Goal: Task Accomplishment & Management: Manage account settings

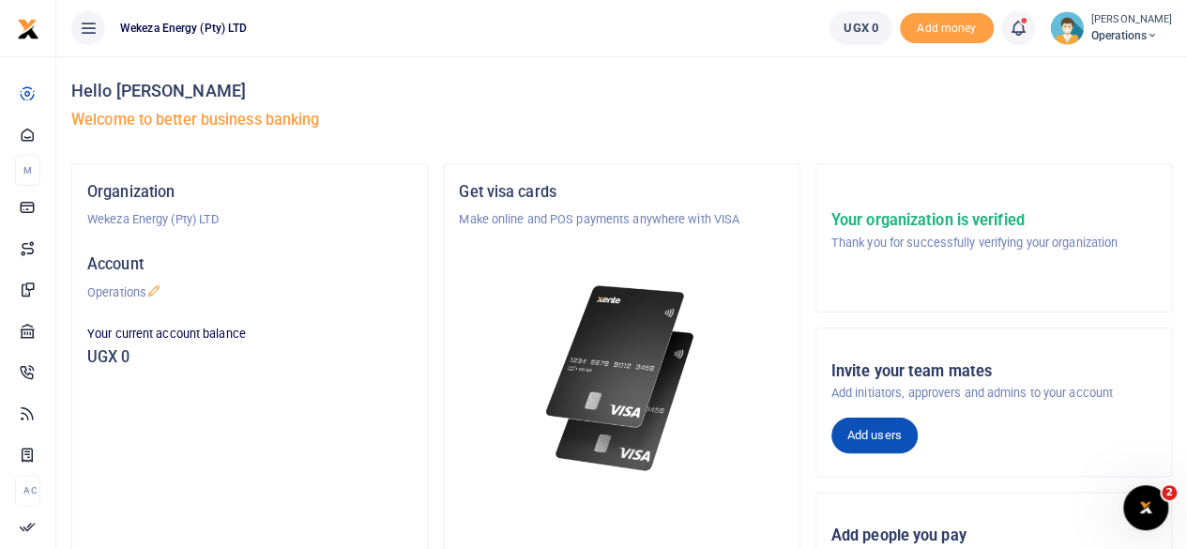
click at [884, 428] on link "Add users" at bounding box center [874, 436] width 86 height 36
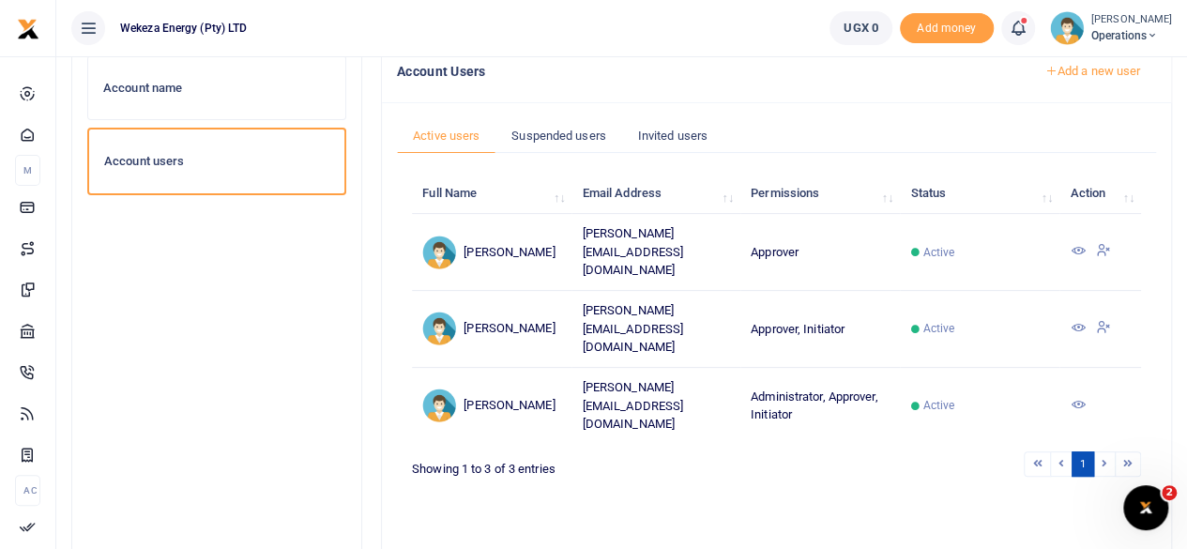
scroll to position [122, 0]
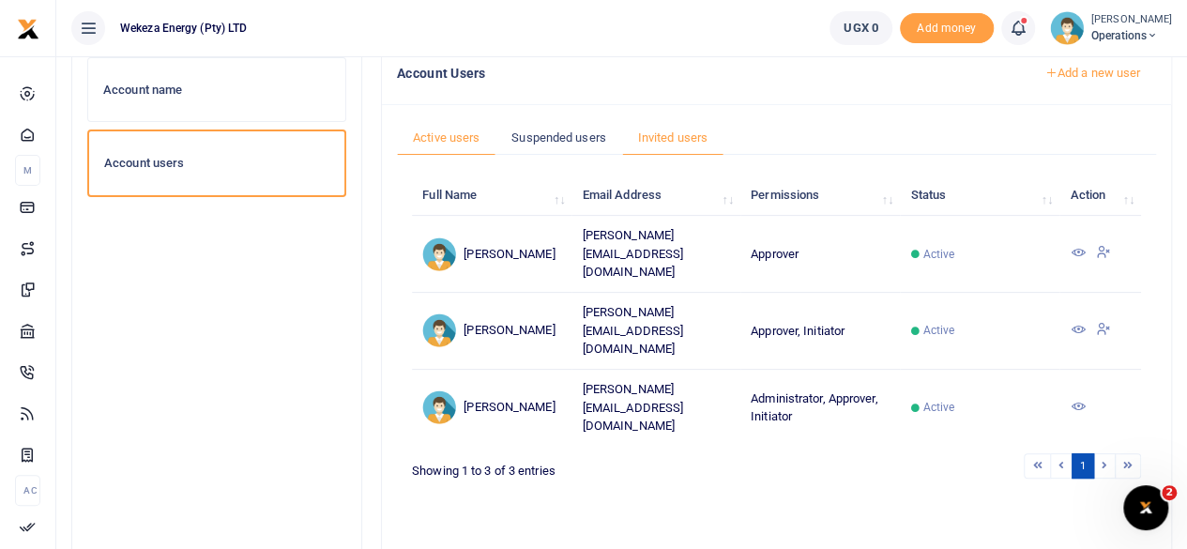
click at [672, 138] on link "Invited users" at bounding box center [672, 138] width 101 height 36
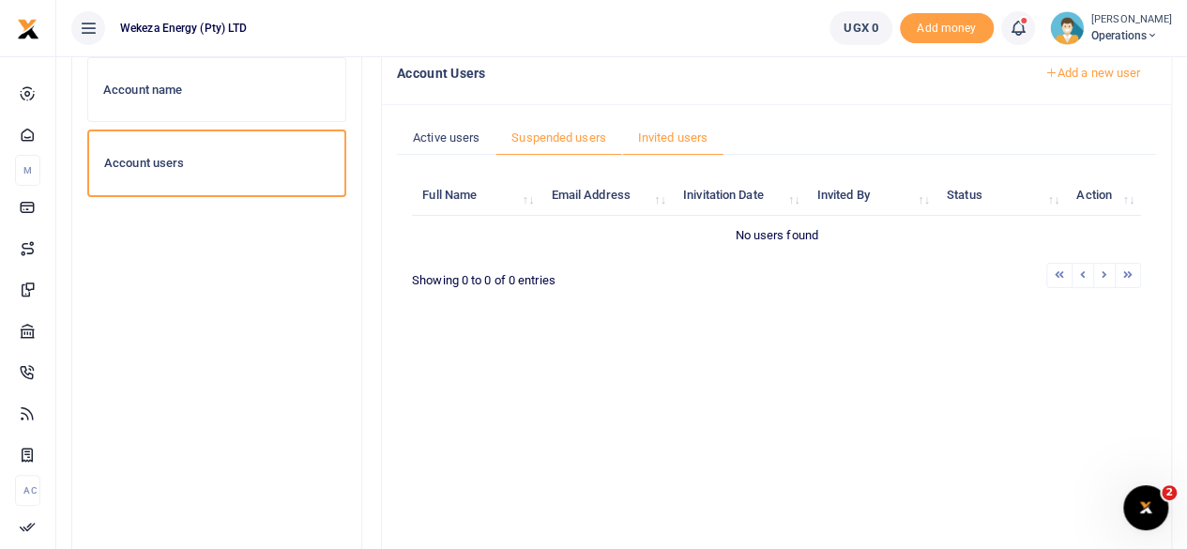
click at [563, 136] on link "Suspended users" at bounding box center [559, 138] width 127 height 36
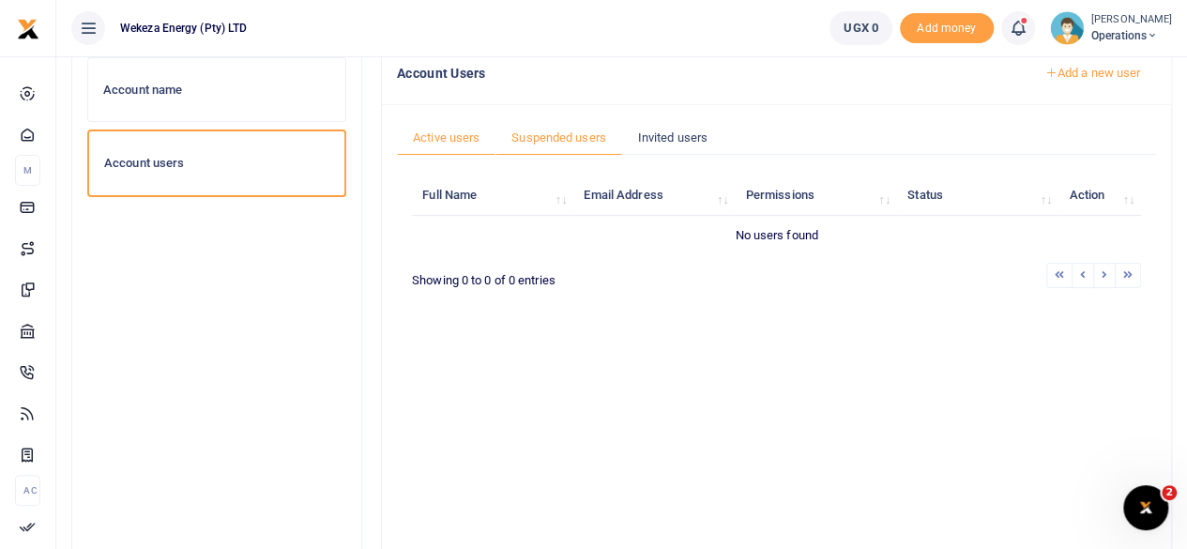
click at [461, 141] on link "Active users" at bounding box center [446, 138] width 99 height 36
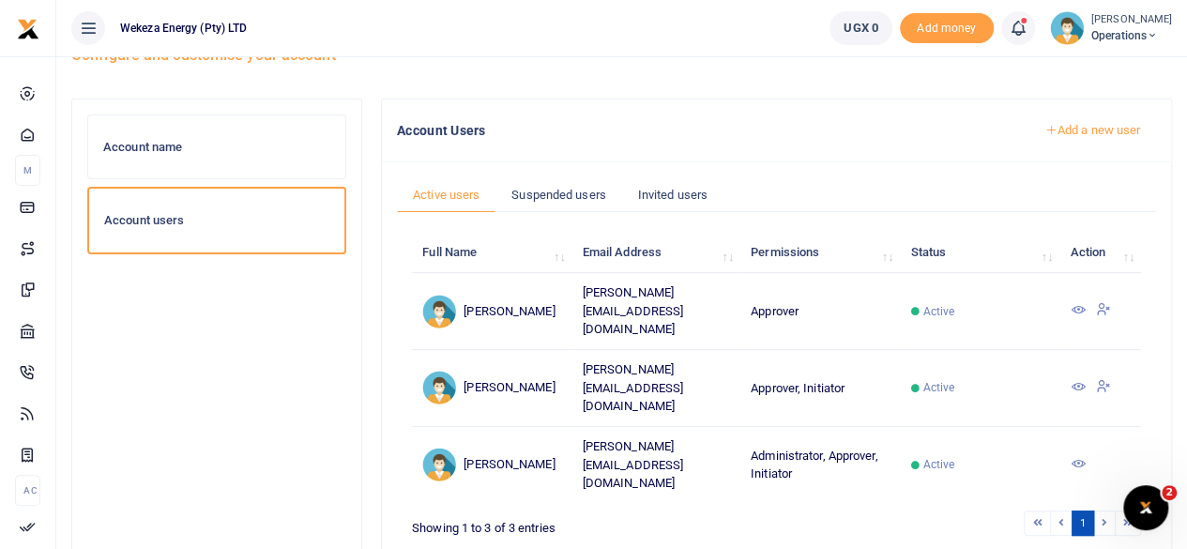
scroll to position [62, 0]
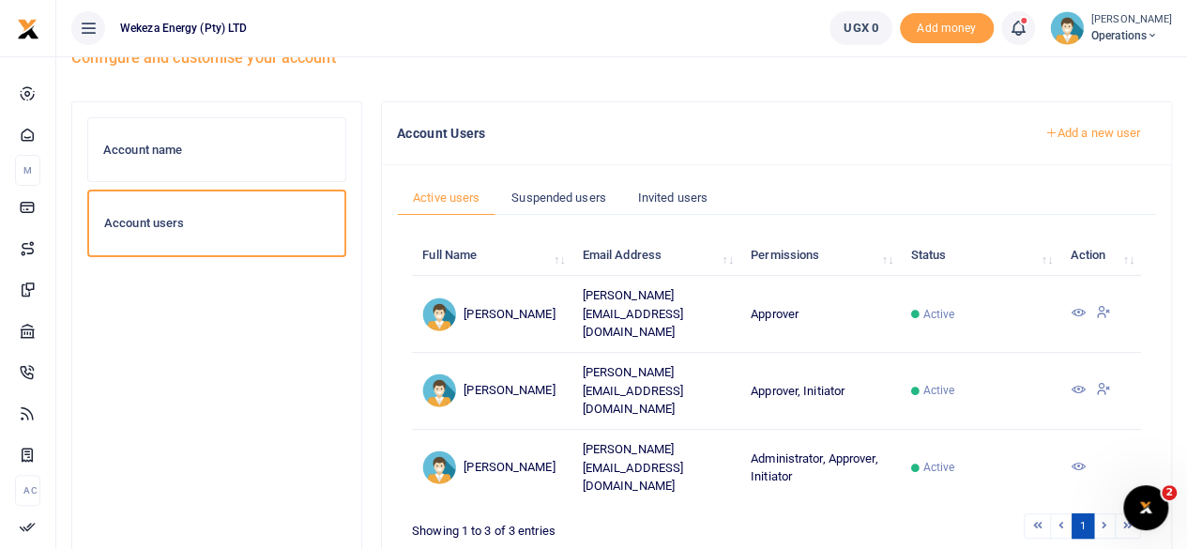
click at [1074, 382] on icon at bounding box center [1077, 389] width 15 height 15
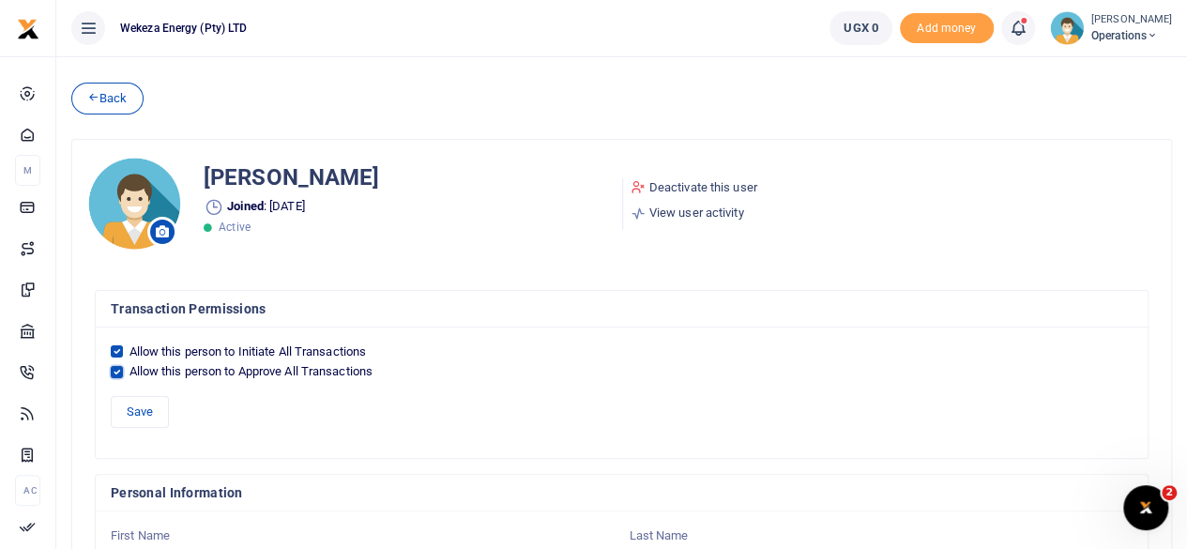
click at [120, 369] on input "Allow this person to Approve All Transactions" at bounding box center [117, 372] width 12 height 12
checkbox input "false"
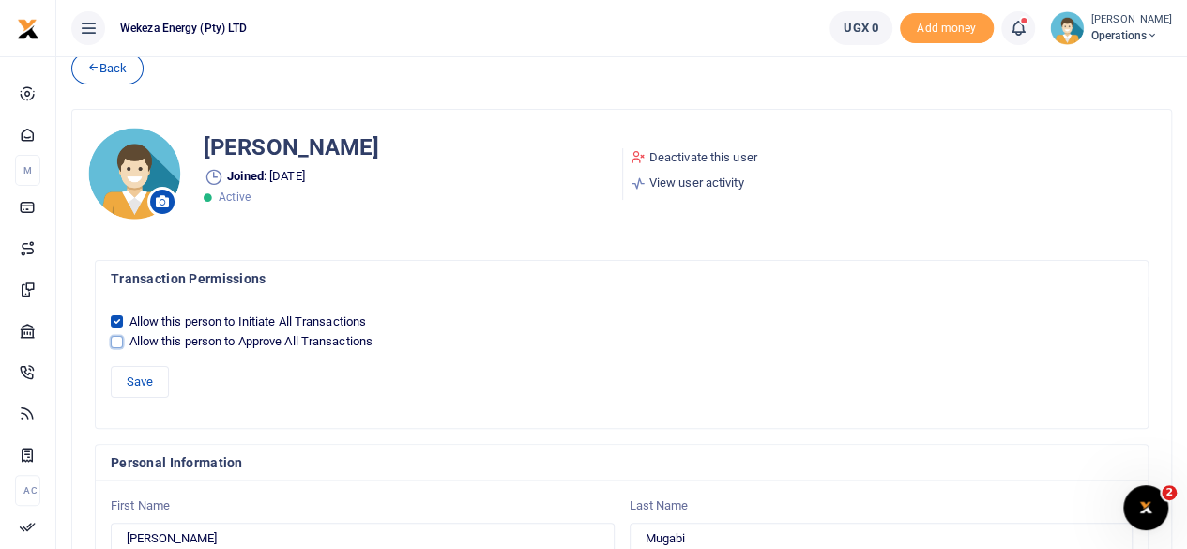
scroll to position [27, 0]
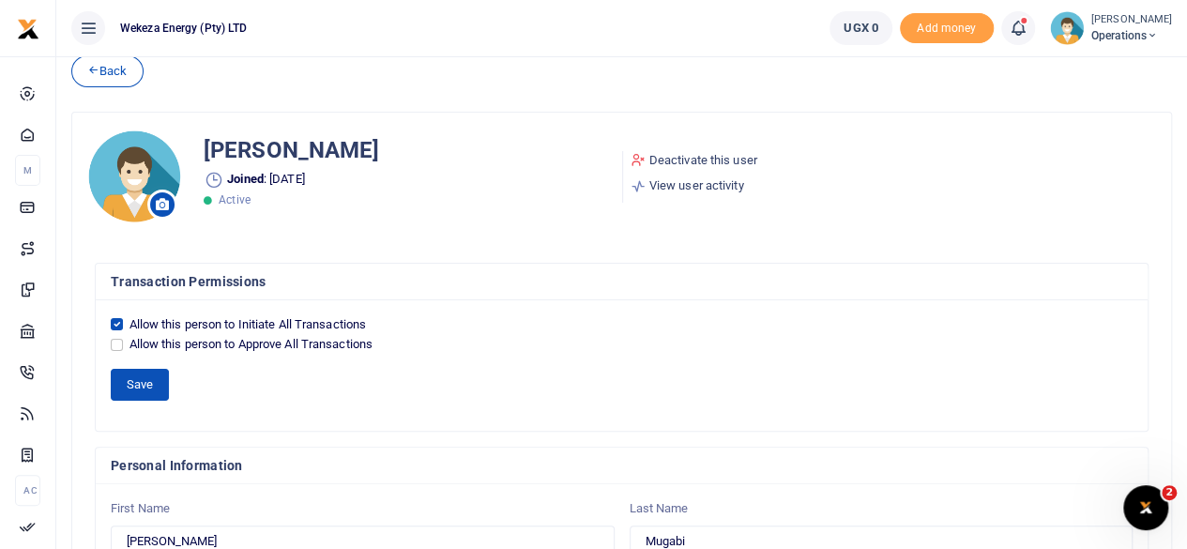
click at [134, 380] on button "Save" at bounding box center [140, 385] width 58 height 32
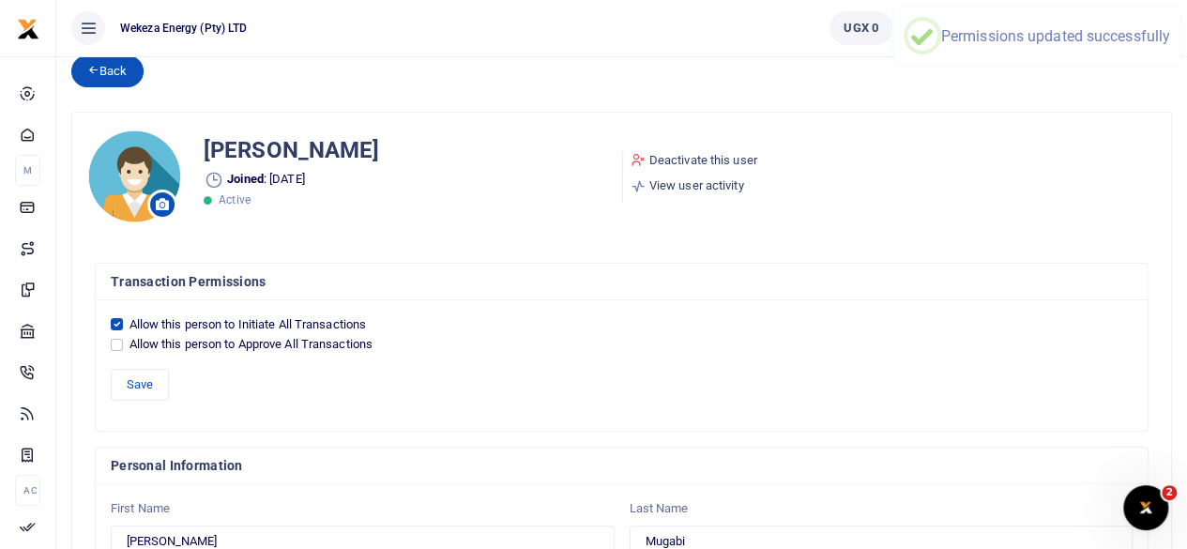
click at [117, 70] on link "Back" at bounding box center [107, 71] width 72 height 32
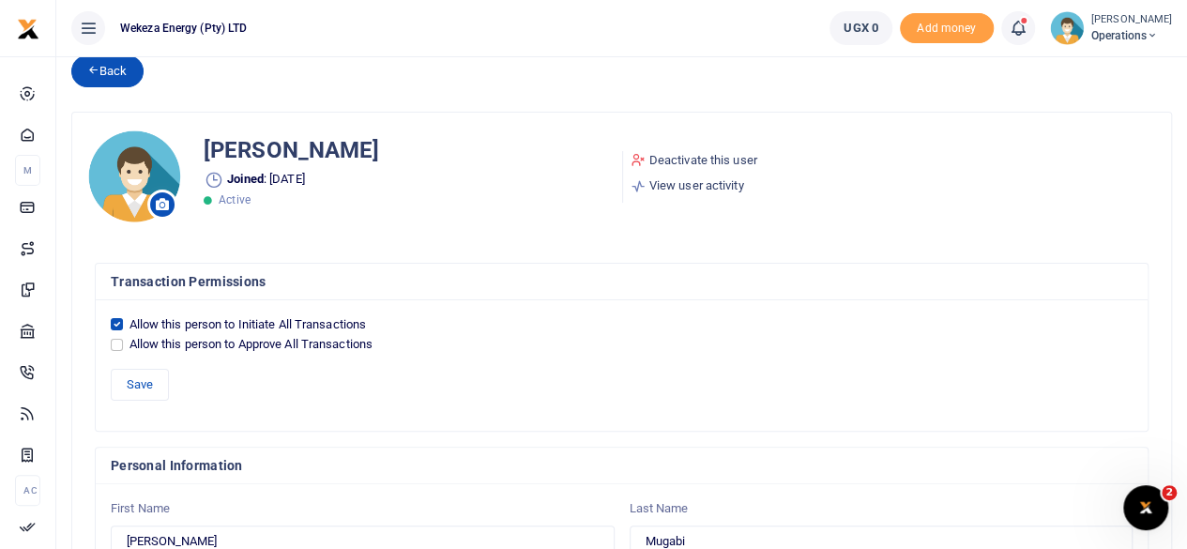
click at [106, 76] on link "Back" at bounding box center [107, 71] width 72 height 32
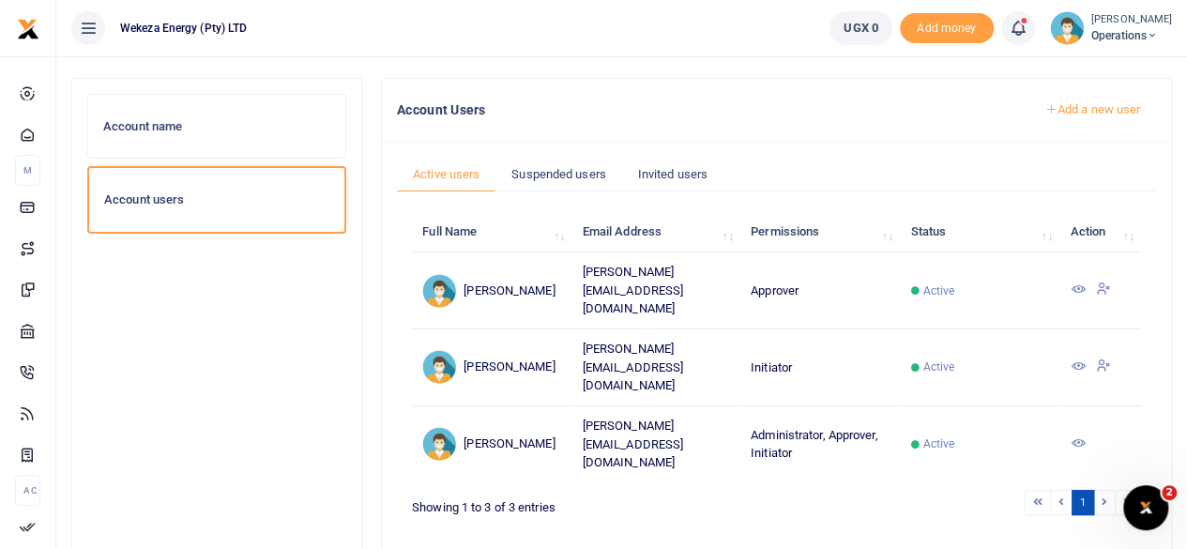
scroll to position [88, 0]
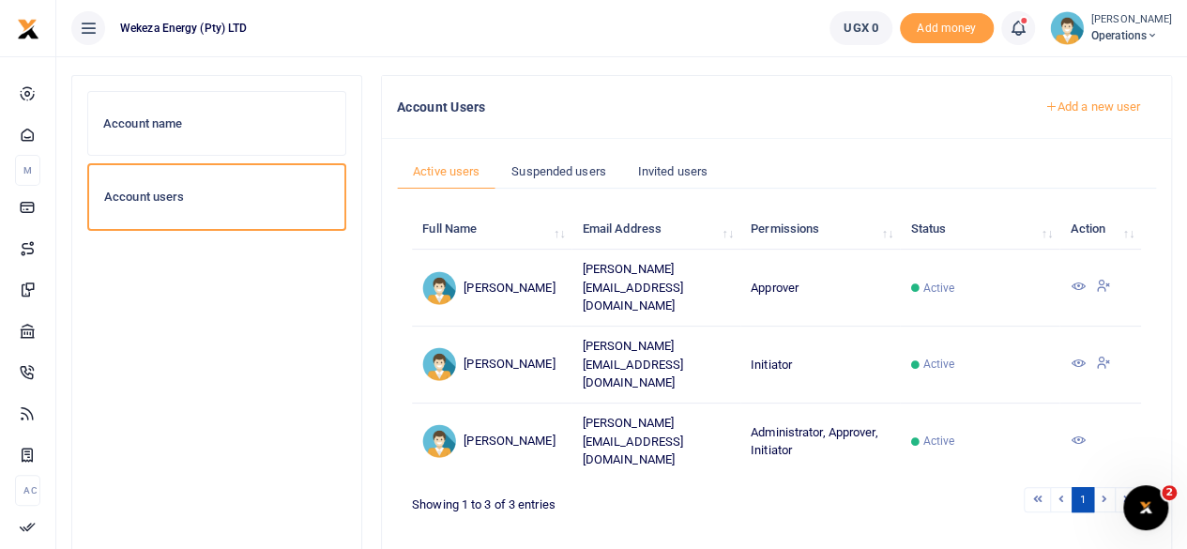
click at [1079, 279] on icon at bounding box center [1077, 286] width 15 height 15
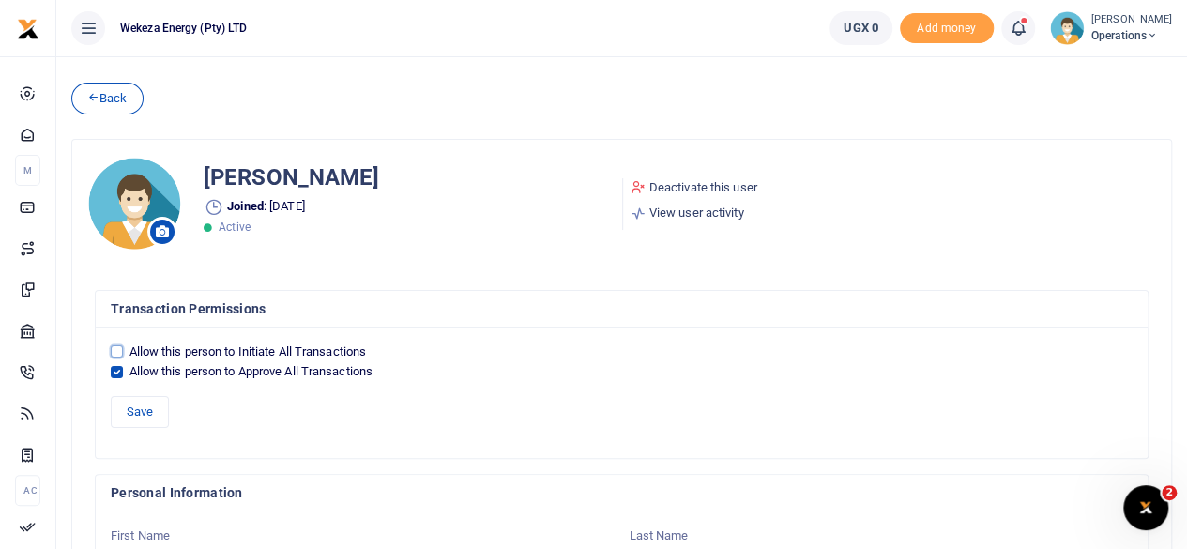
click at [118, 356] on input "Allow this person to Initiate All Transactions" at bounding box center [117, 351] width 12 height 12
click at [122, 349] on input "Allow this person to Initiate All Transactions" at bounding box center [117, 351] width 12 height 12
checkbox input "true"
click at [116, 369] on input "Allow this person to Approve All Transactions" at bounding box center [117, 372] width 12 height 12
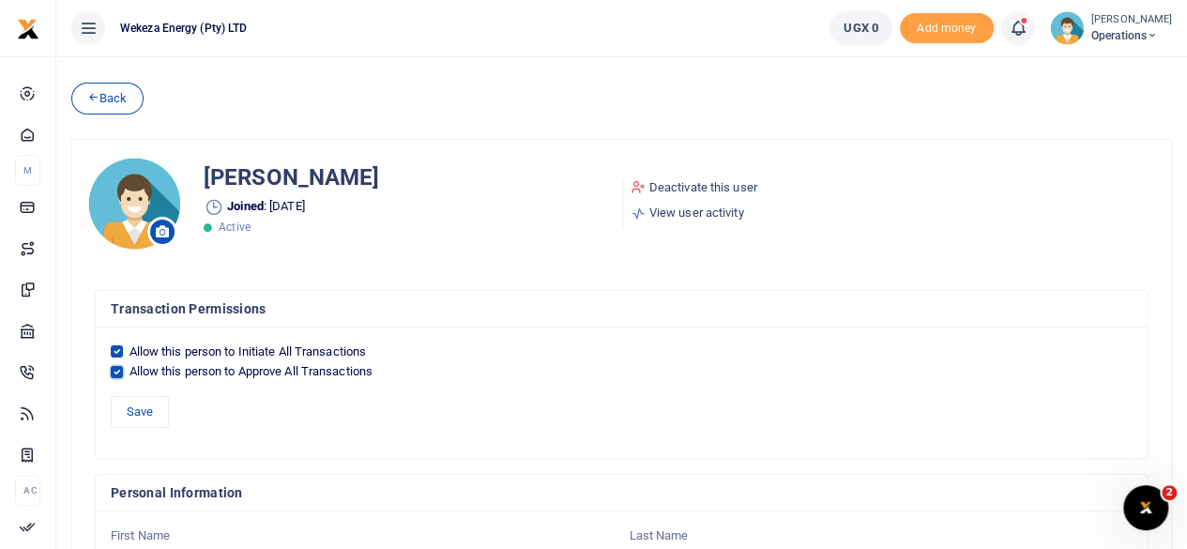
checkbox input "false"
click at [129, 402] on button "Save" at bounding box center [140, 412] width 58 height 32
click at [116, 101] on link "Back" at bounding box center [107, 99] width 72 height 32
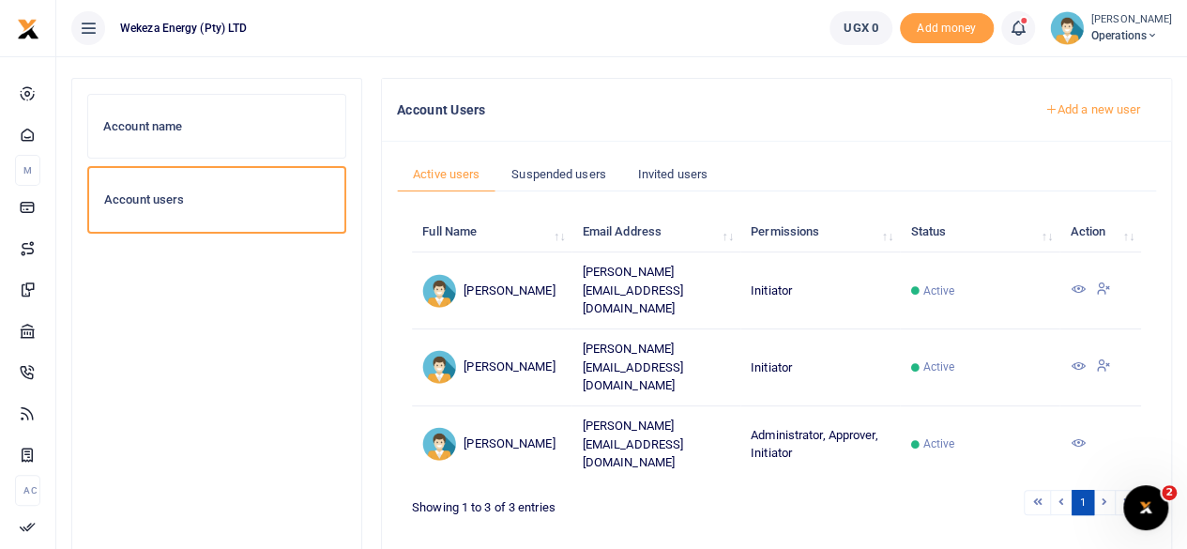
scroll to position [83, 0]
